Goal: Navigation & Orientation: Understand site structure

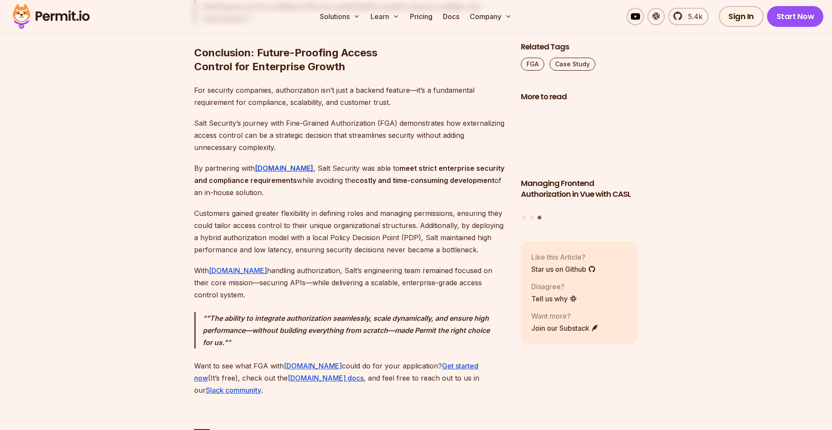
scroll to position [2303, 0]
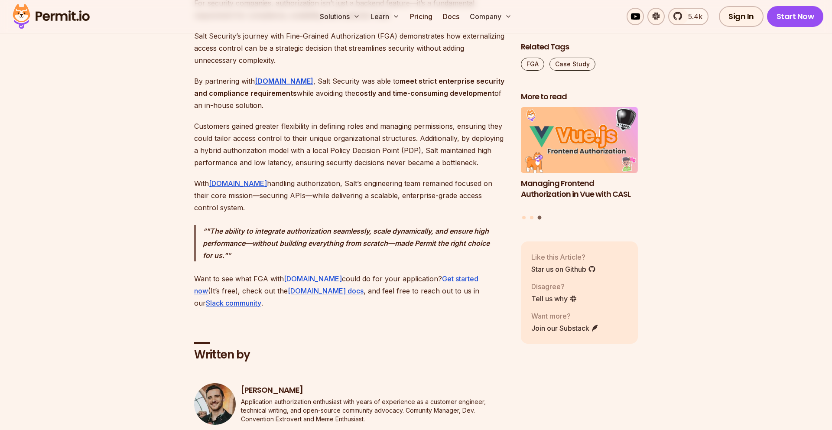
click at [48, 10] on img at bounding box center [51, 16] width 85 height 29
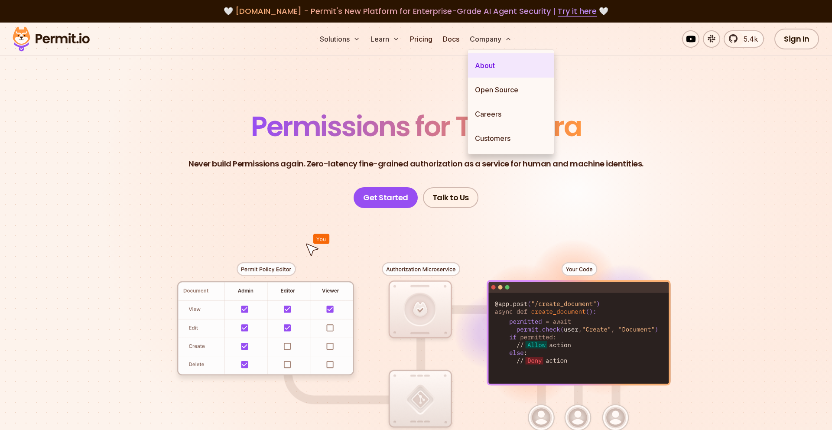
click at [484, 62] on link "About" at bounding box center [511, 65] width 86 height 24
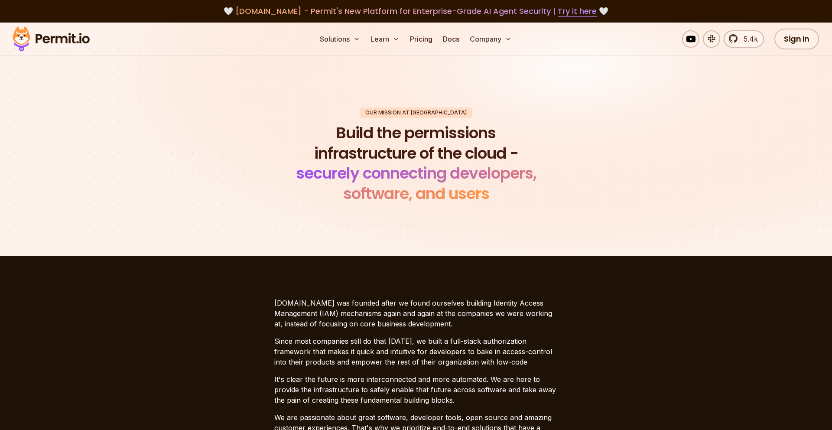
click at [41, 35] on img at bounding box center [51, 38] width 85 height 29
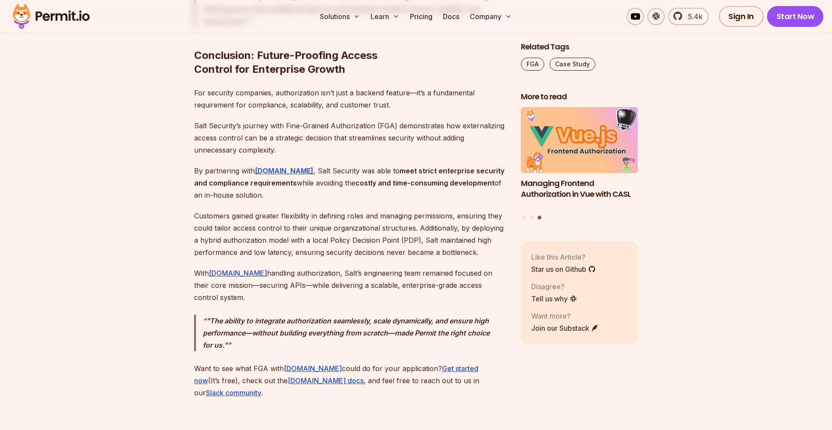
scroll to position [2209, 0]
